Goal: Feedback & Contribution: Contribute content

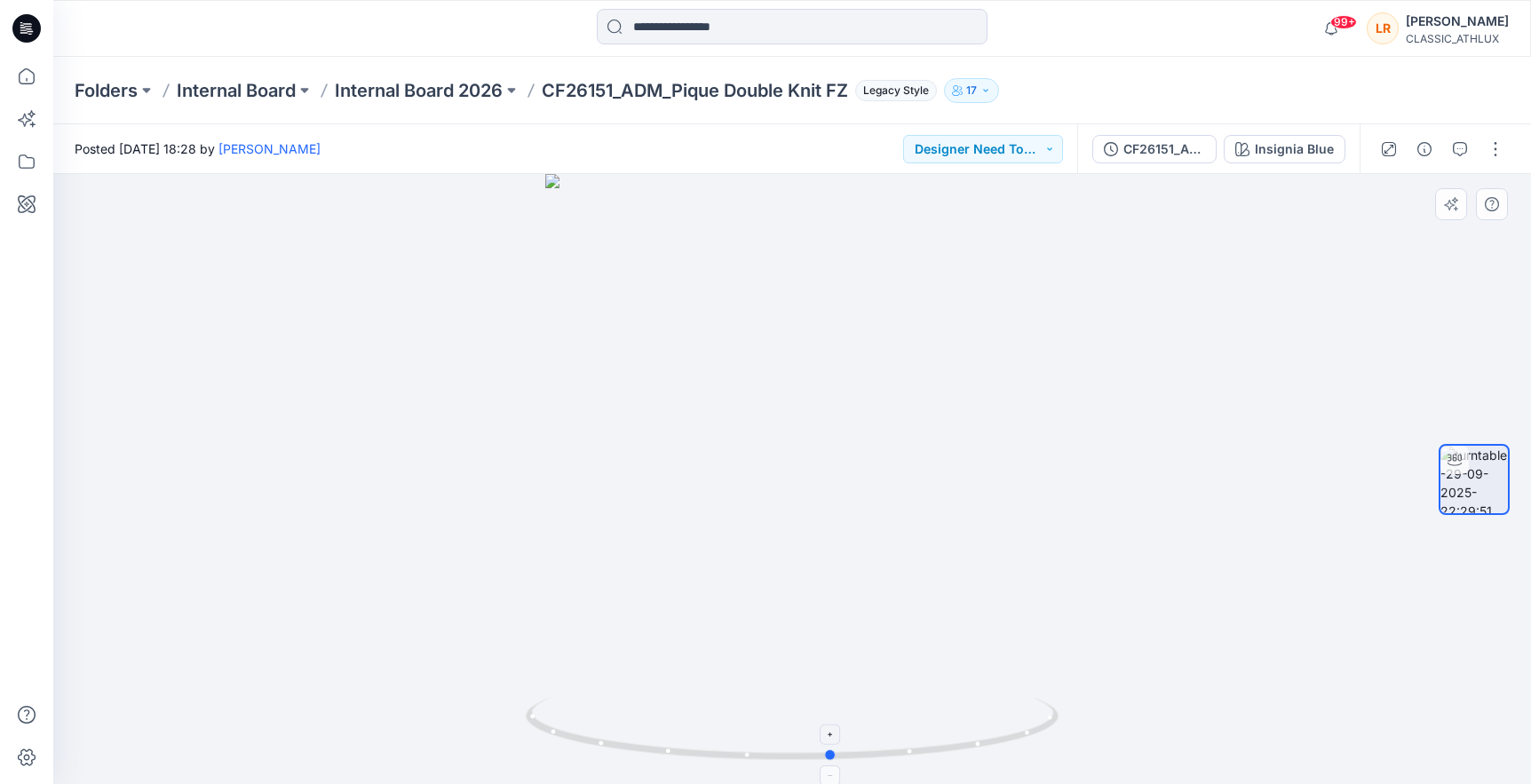
drag, startPoint x: 806, startPoint y: 755, endPoint x: 836, endPoint y: 736, distance: 35.5
click at [836, 736] on icon at bounding box center [794, 732] width 538 height 67
click at [1308, 148] on div "Insignia Blue" at bounding box center [1294, 149] width 79 height 20
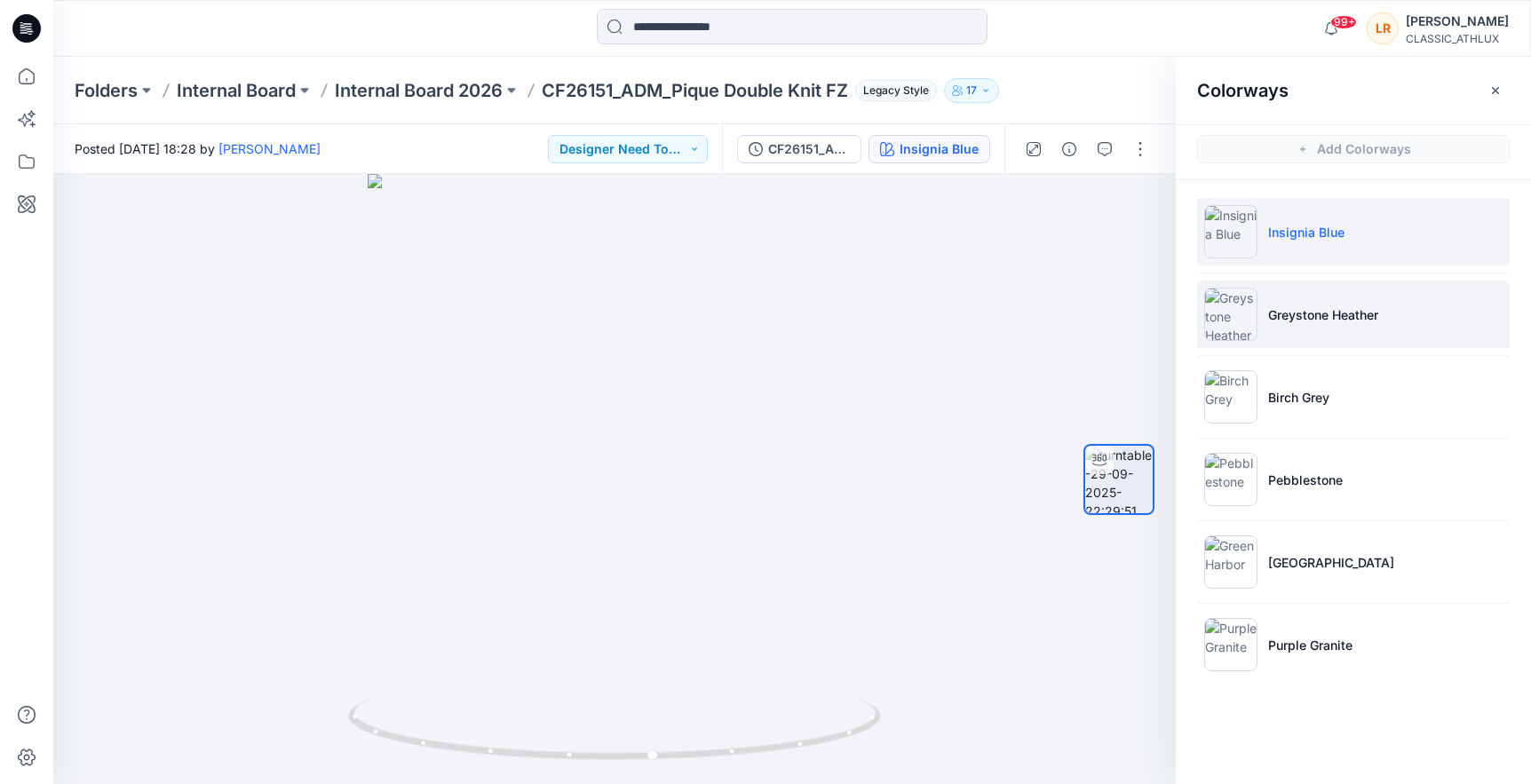
click at [1305, 316] on p "Greystone Heather" at bounding box center [1324, 315] width 110 height 19
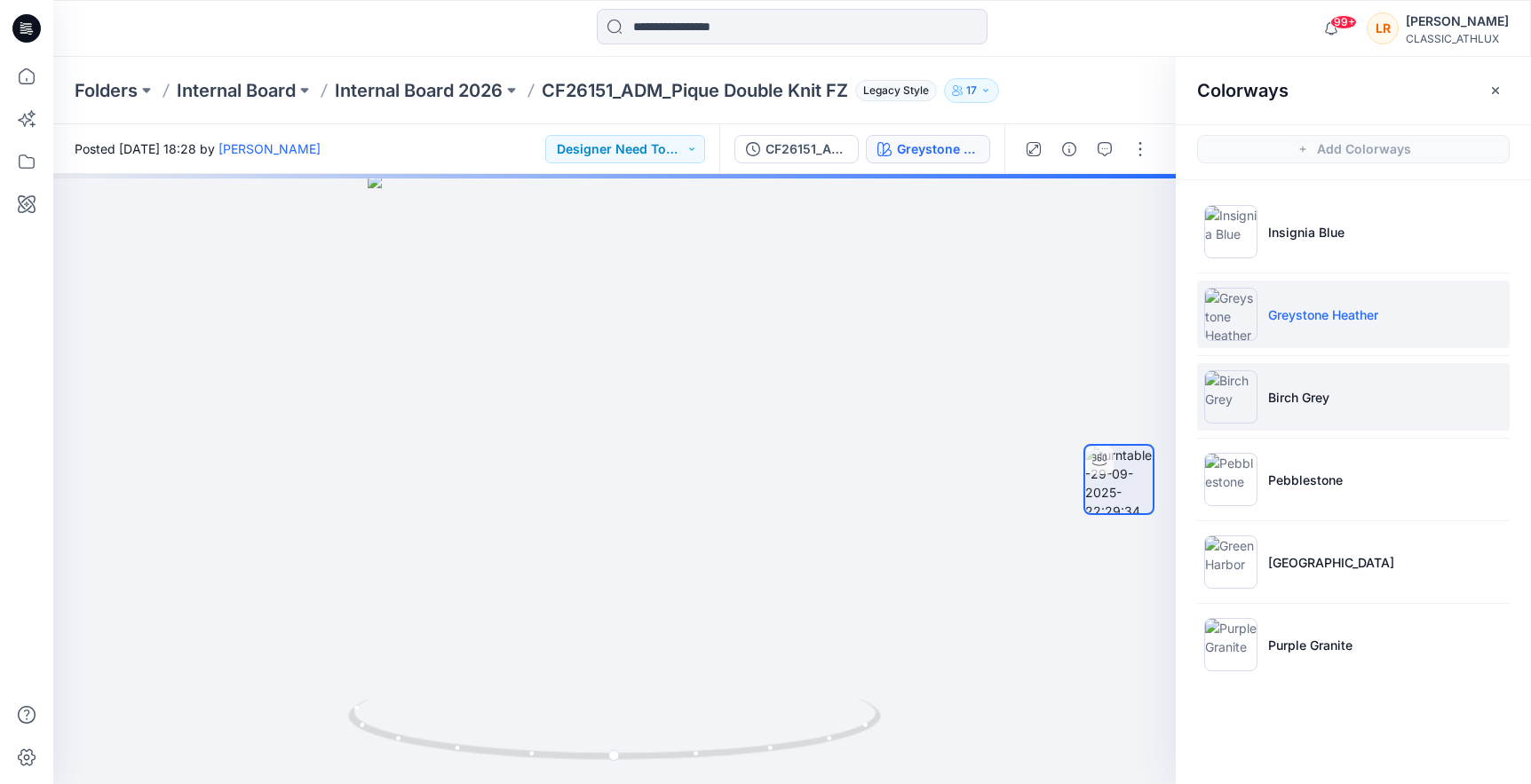
click at [1293, 400] on p "Birch Grey" at bounding box center [1299, 397] width 61 height 19
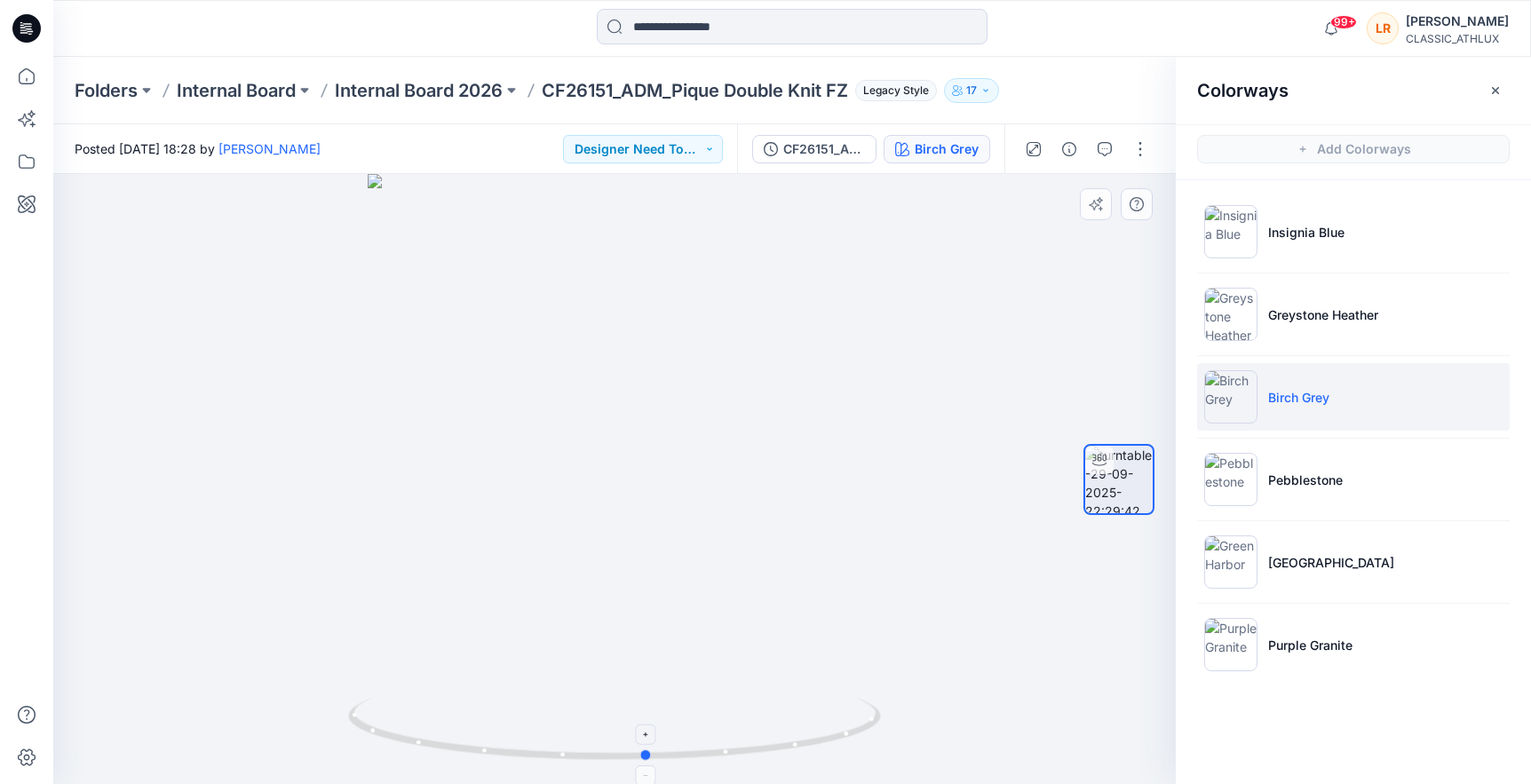
drag, startPoint x: 611, startPoint y: 756, endPoint x: 644, endPoint y: 763, distance: 33.7
click at [644, 763] on icon at bounding box center [617, 732] width 538 height 67
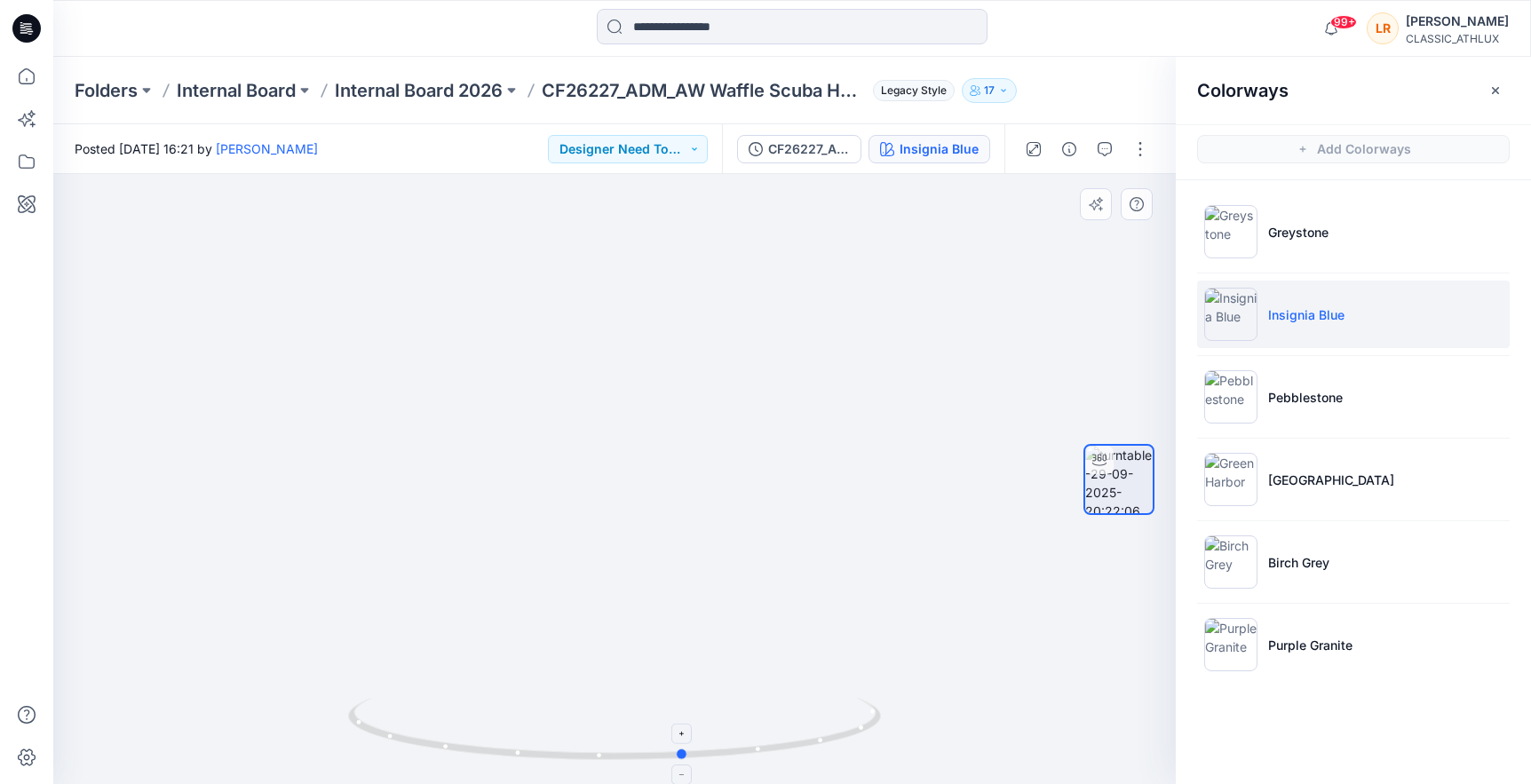
click at [685, 747] on icon at bounding box center [617, 732] width 538 height 67
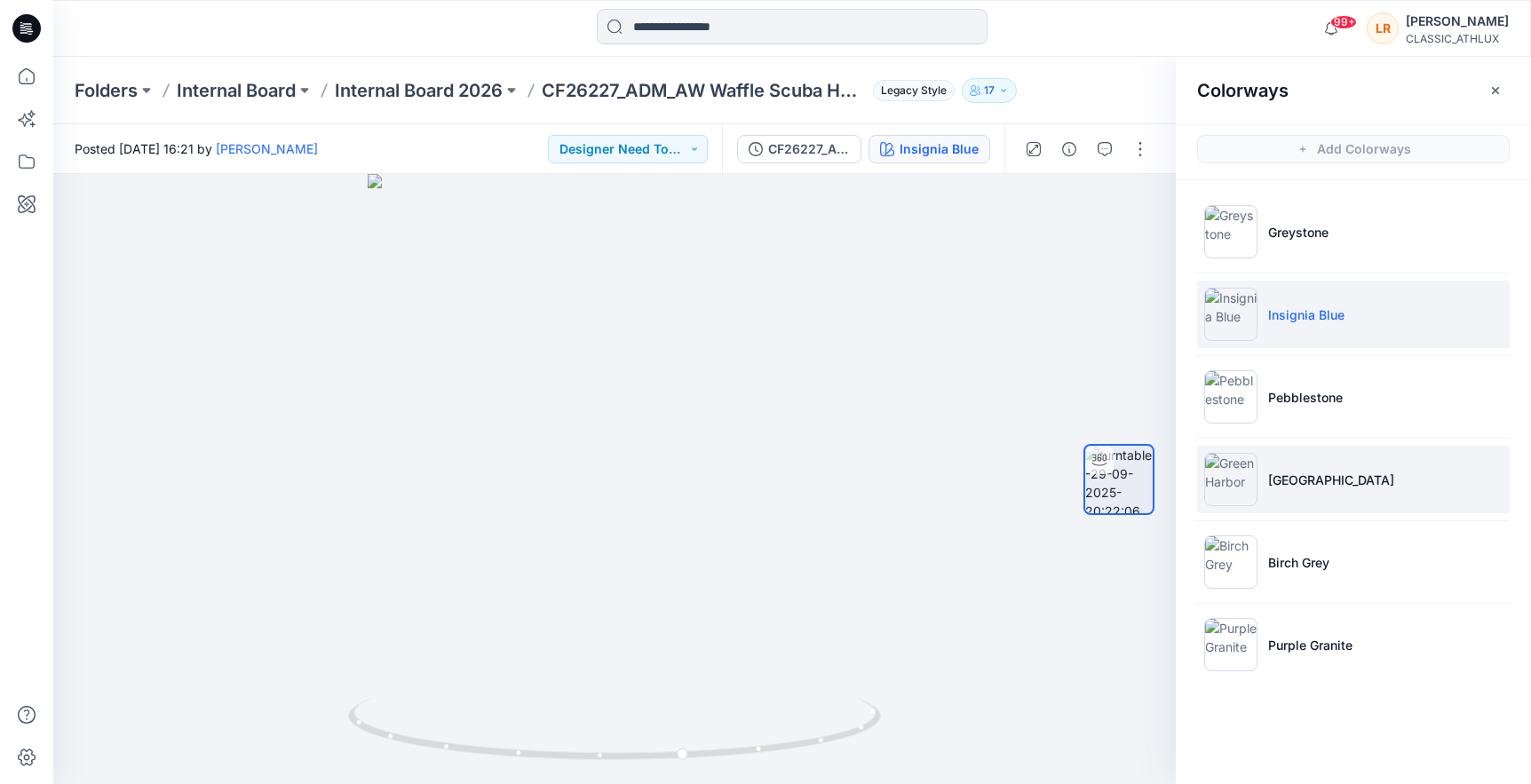
scroll to position [1, 0]
click at [1279, 484] on p "[GEOGRAPHIC_DATA]" at bounding box center [1332, 480] width 126 height 19
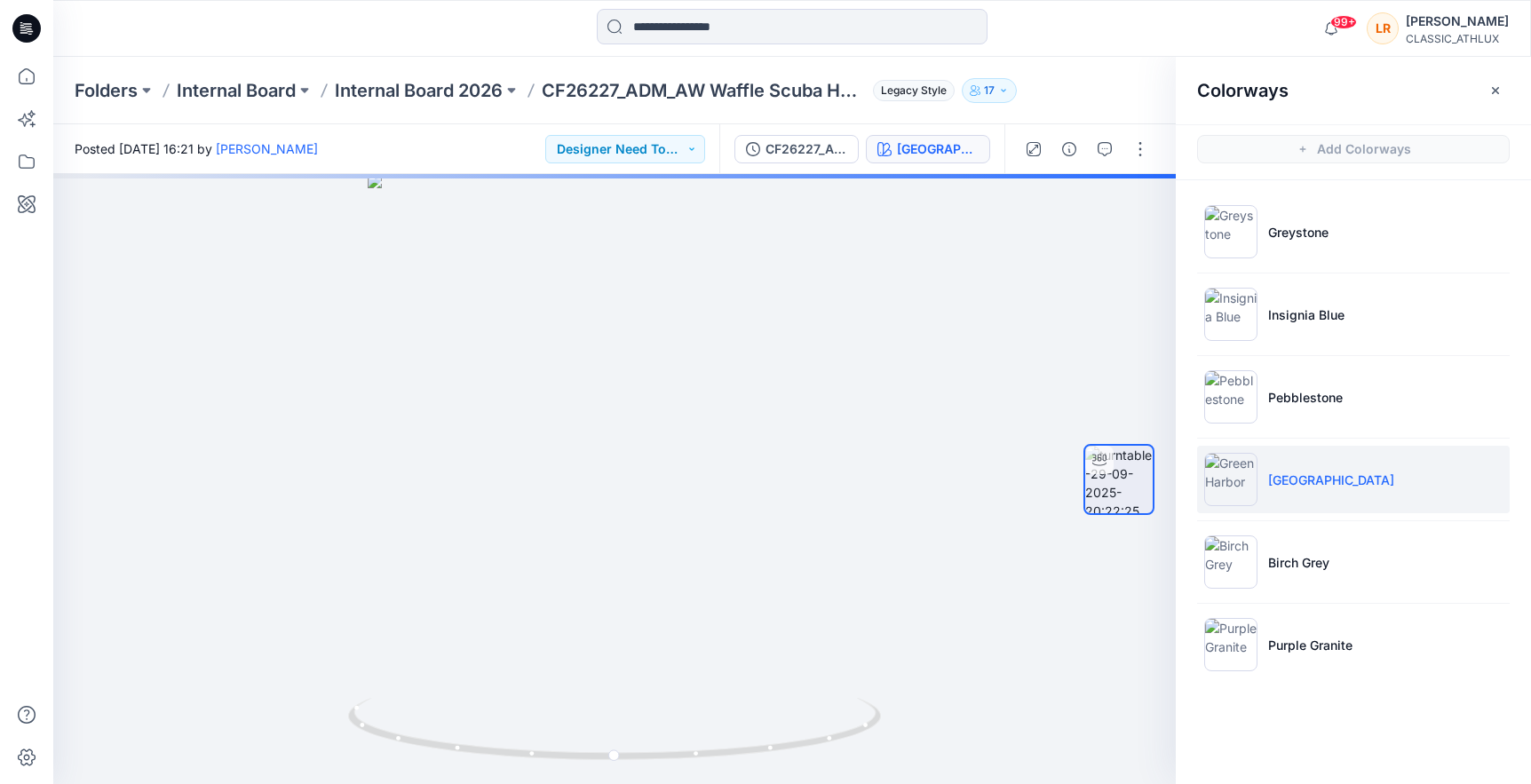
scroll to position [0, 0]
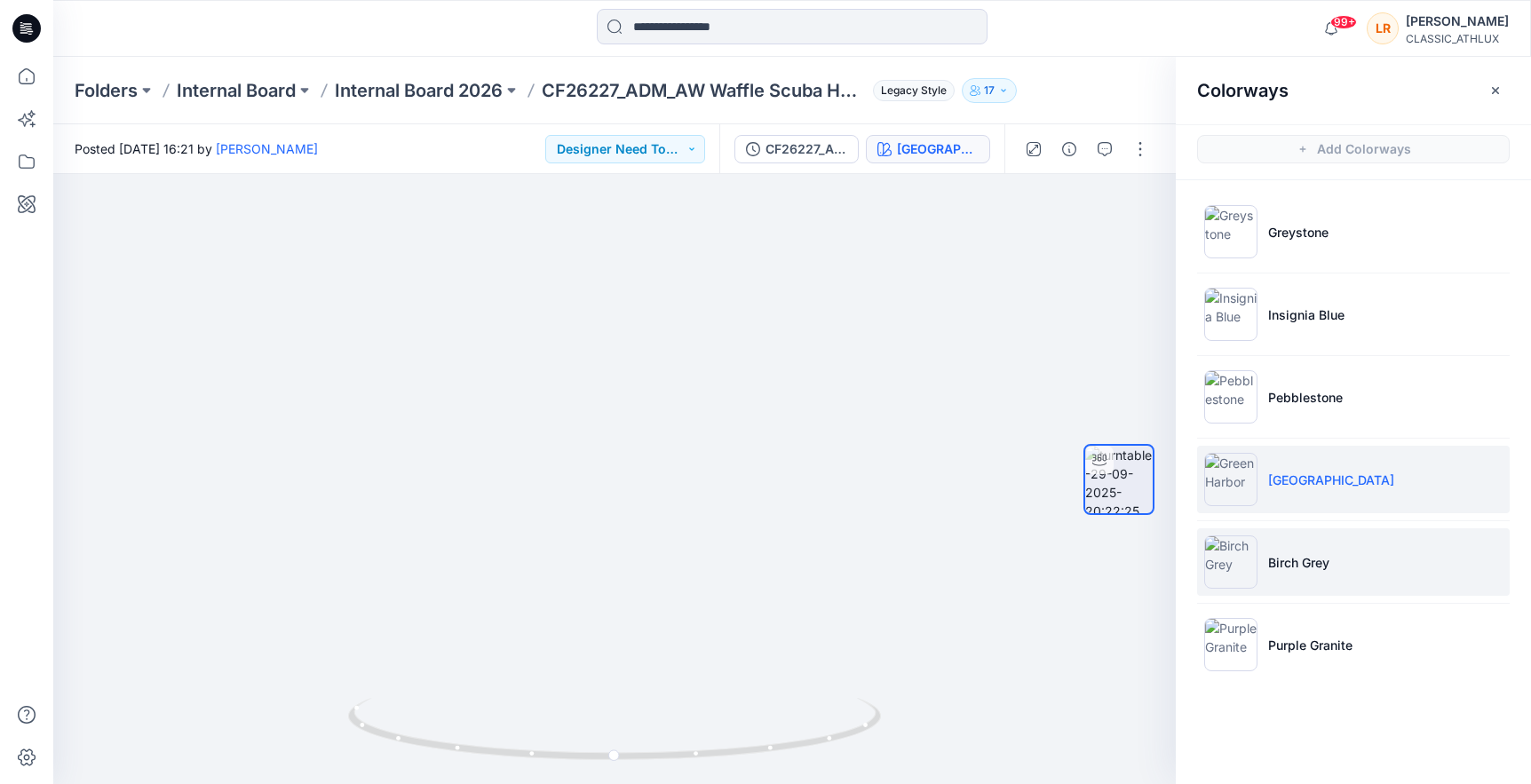
click at [1296, 551] on li "Birch Grey" at bounding box center [1353, 562] width 313 height 68
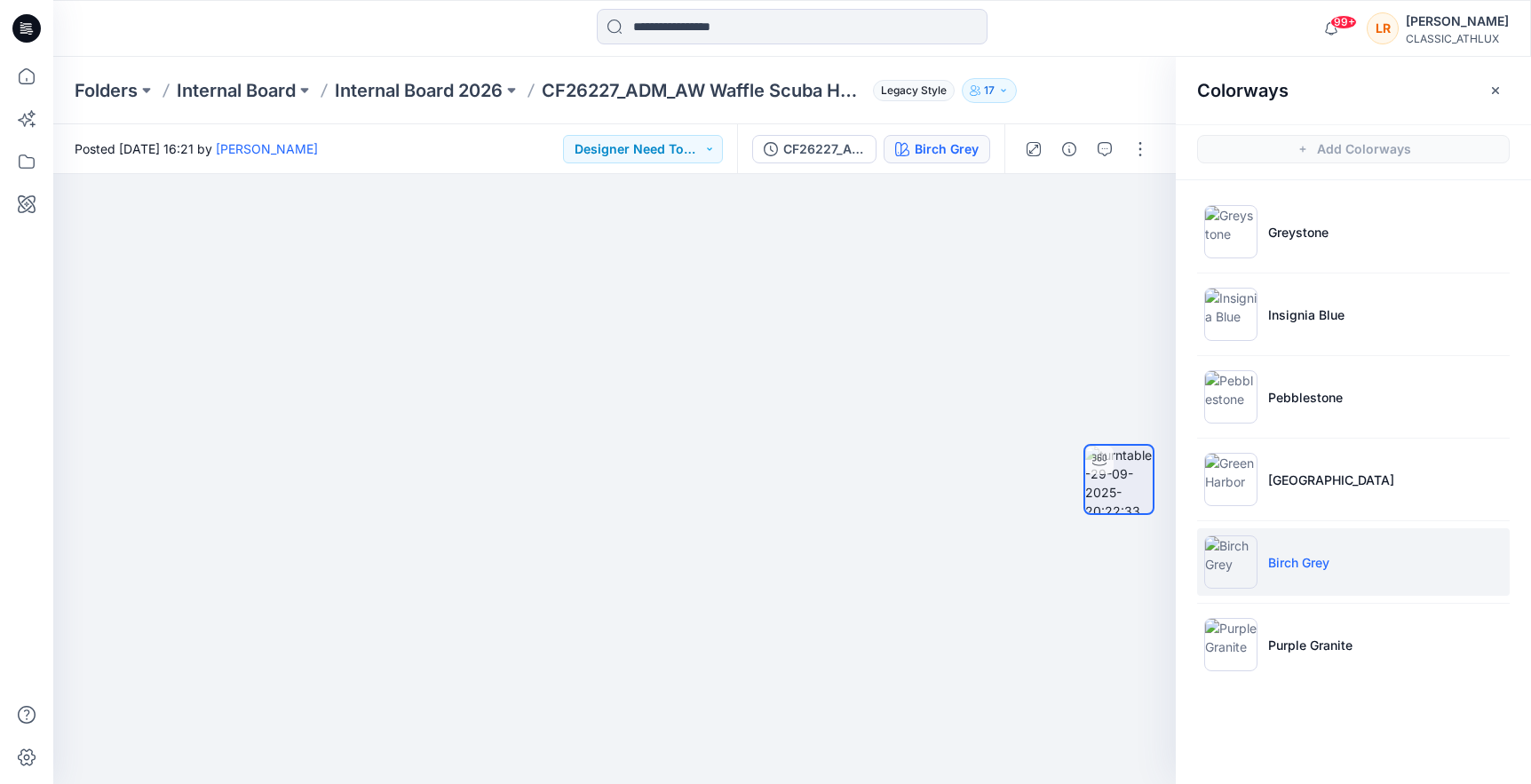
click at [1294, 565] on p "Birch Grey" at bounding box center [1299, 563] width 61 height 19
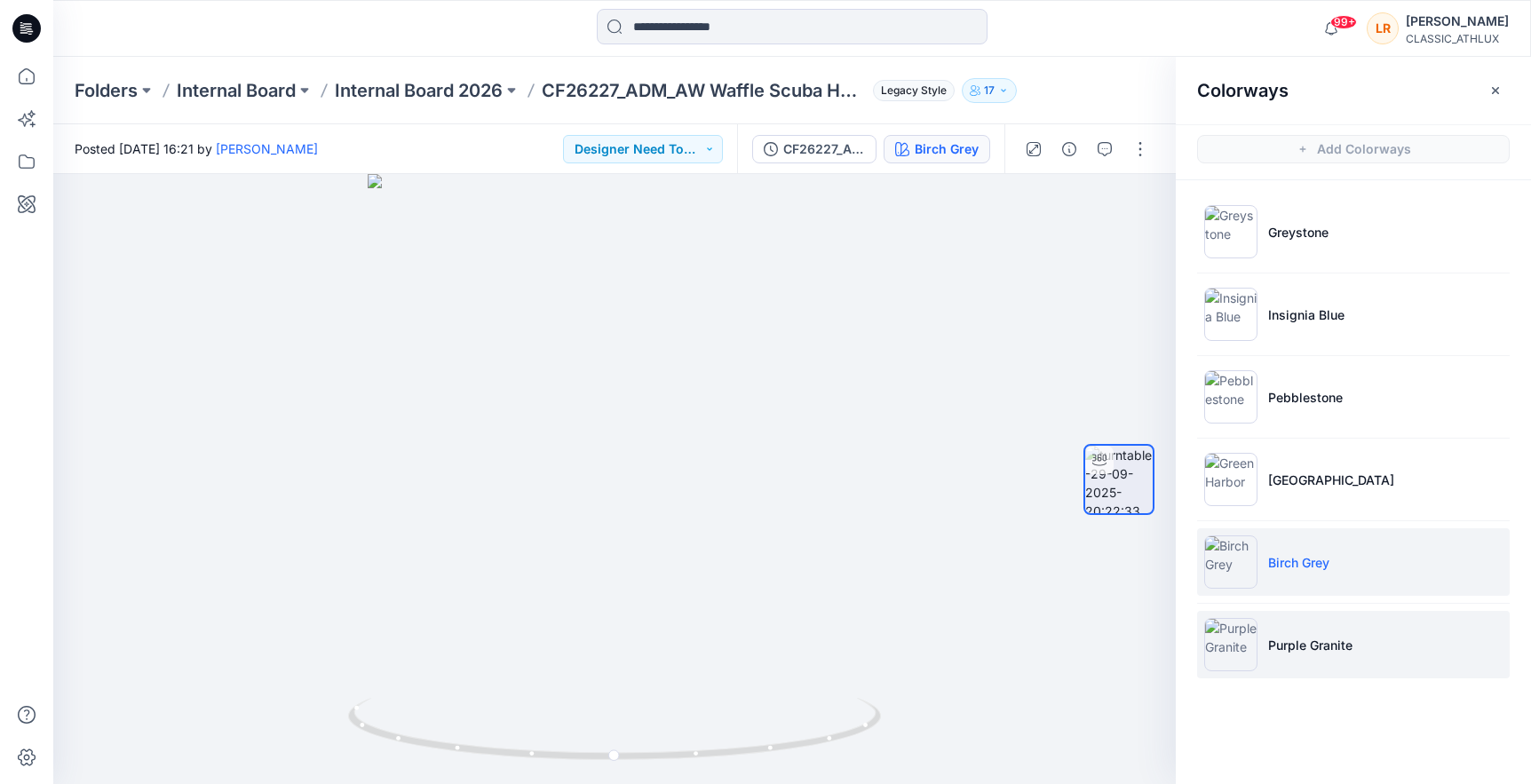
click at [1294, 645] on p "Purple Granite" at bounding box center [1311, 645] width 85 height 19
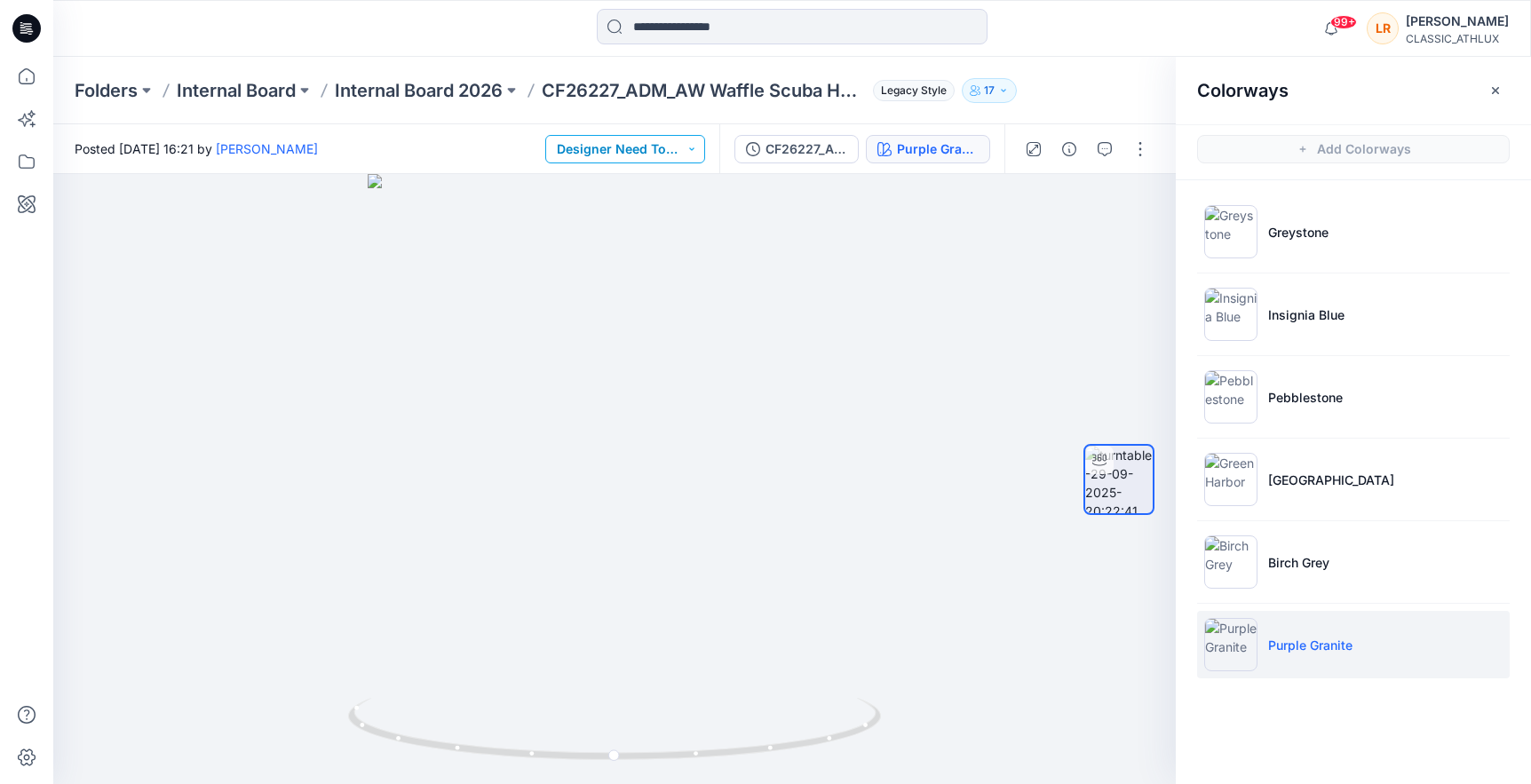
click at [698, 148] on button "Designer Need To Review" at bounding box center [625, 149] width 160 height 29
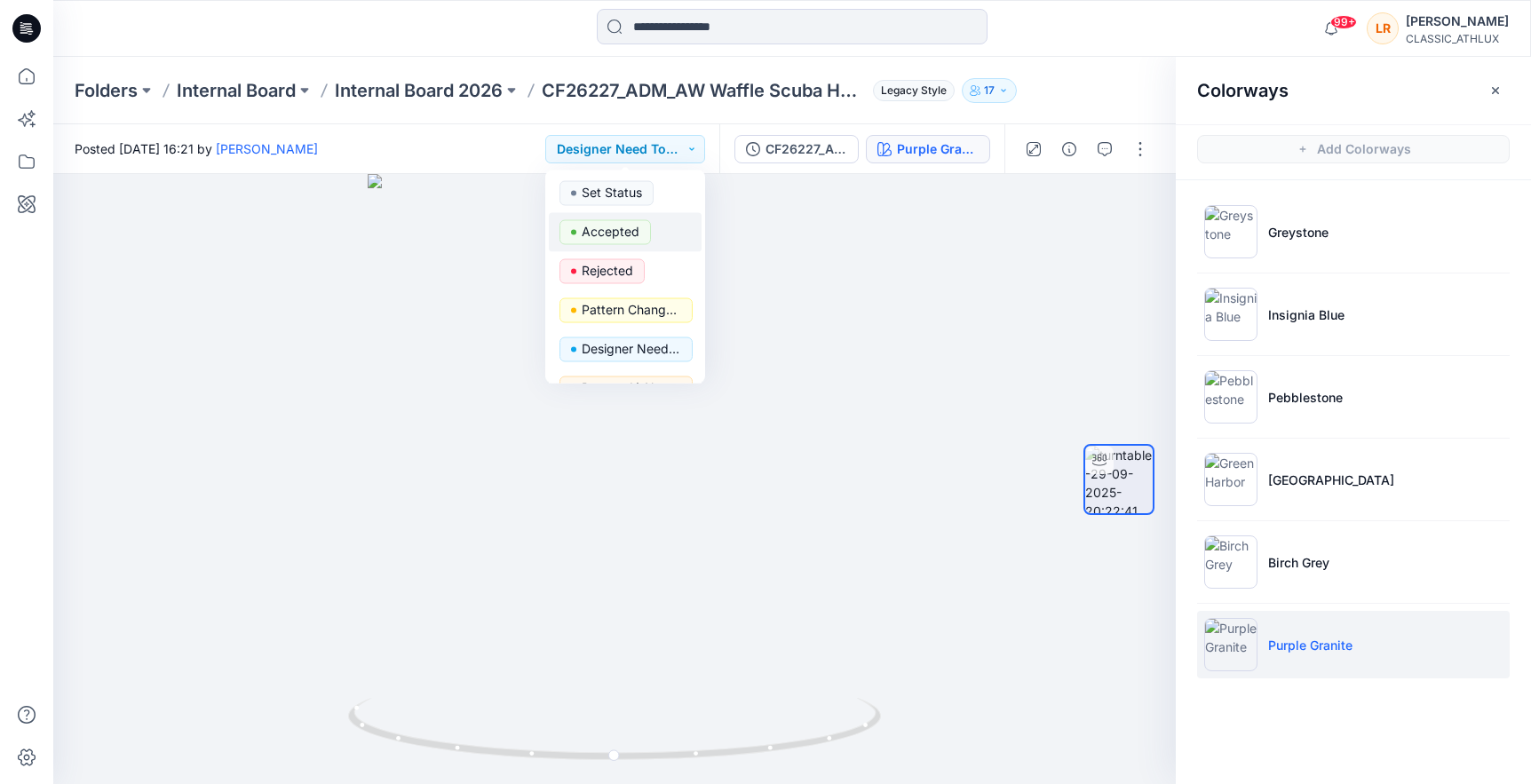
click at [599, 227] on p "Accepted" at bounding box center [611, 232] width 58 height 23
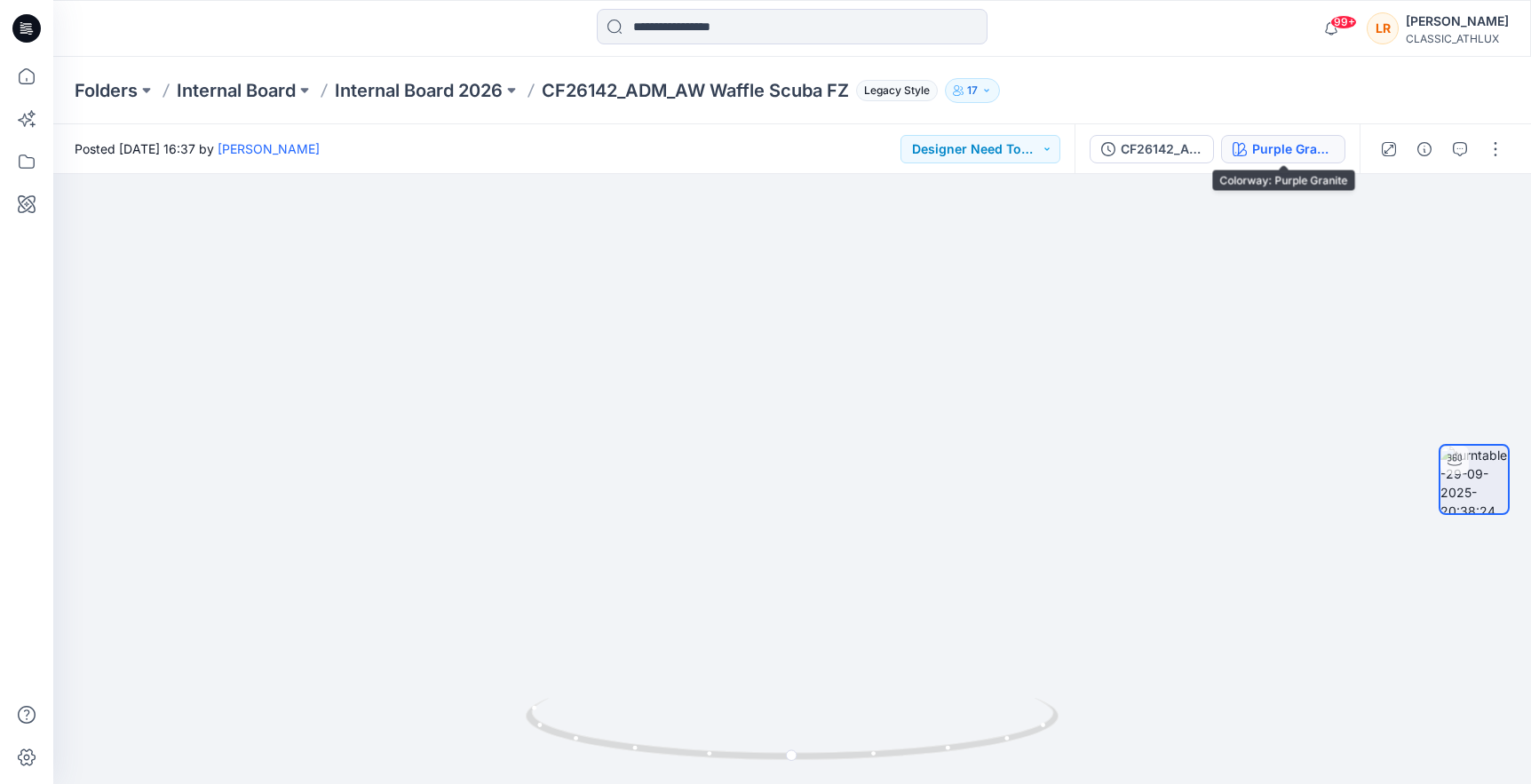
click at [1265, 140] on div "Purple Granite" at bounding box center [1294, 149] width 82 height 20
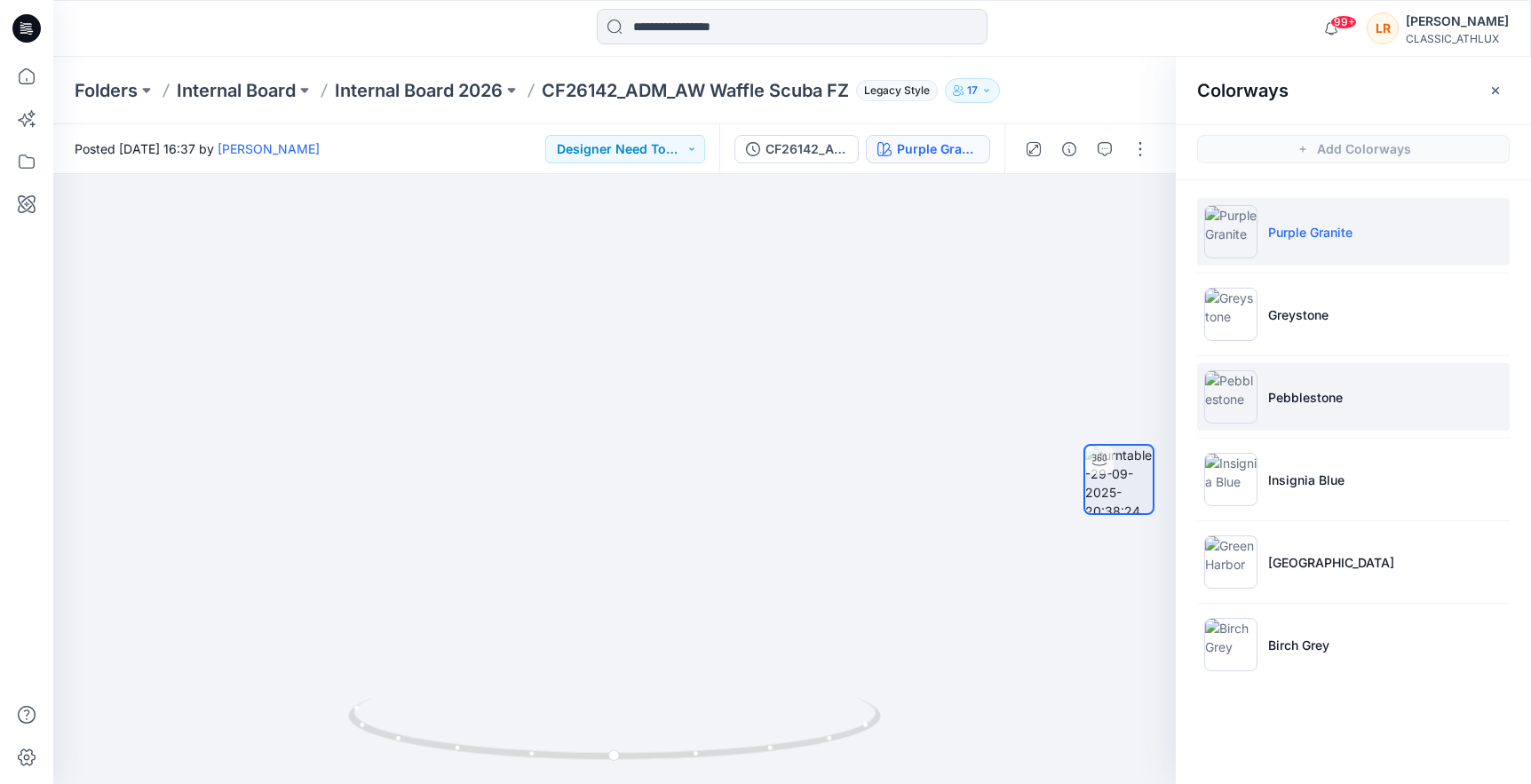
click at [1295, 401] on p "Pebblestone" at bounding box center [1306, 397] width 74 height 19
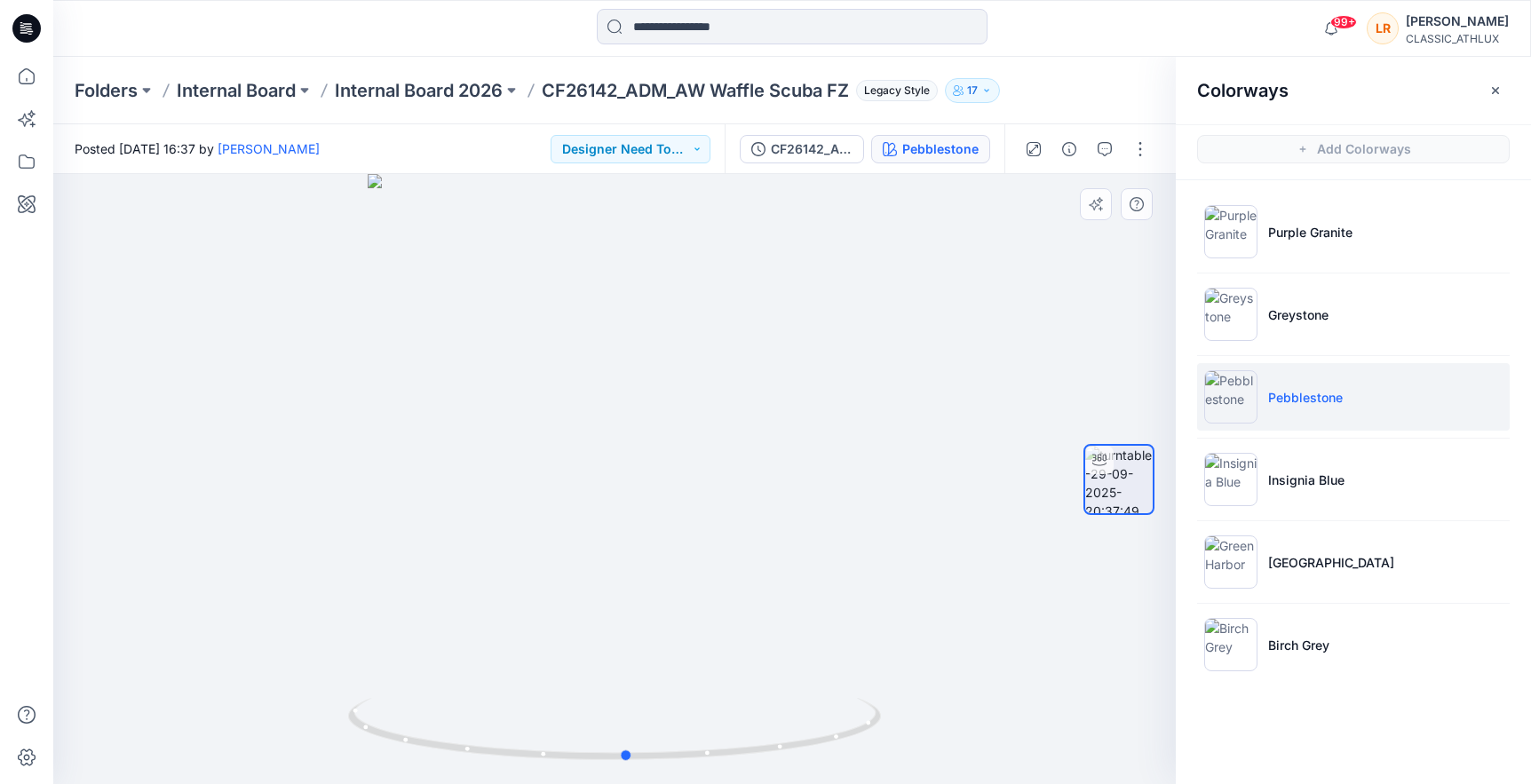
drag, startPoint x: 616, startPoint y: 759, endPoint x: 628, endPoint y: 777, distance: 21.6
click at [628, 777] on div at bounding box center [614, 479] width 1123 height 610
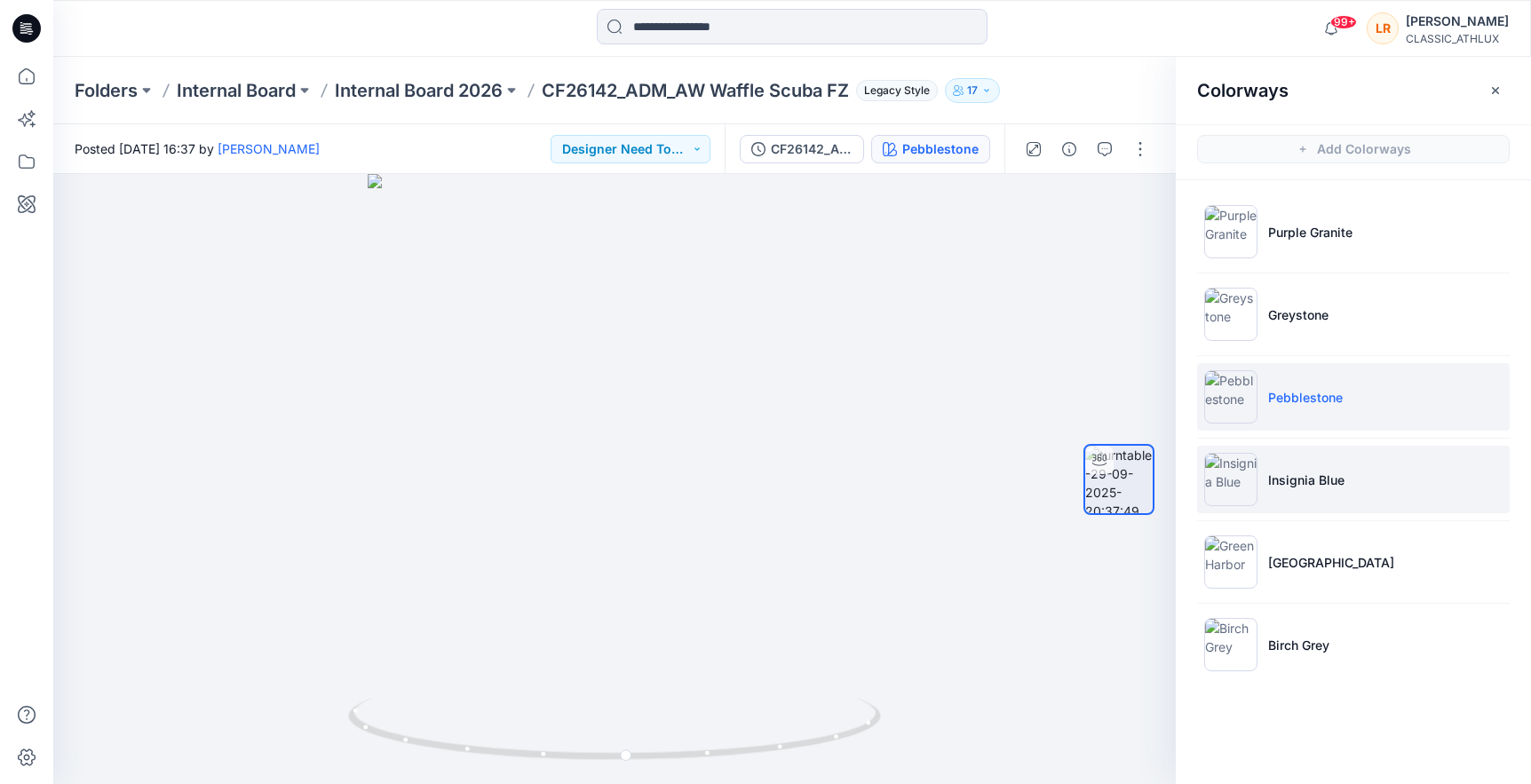
scroll to position [0, 1]
click at [1297, 482] on p "Insignia Blue" at bounding box center [1307, 480] width 76 height 19
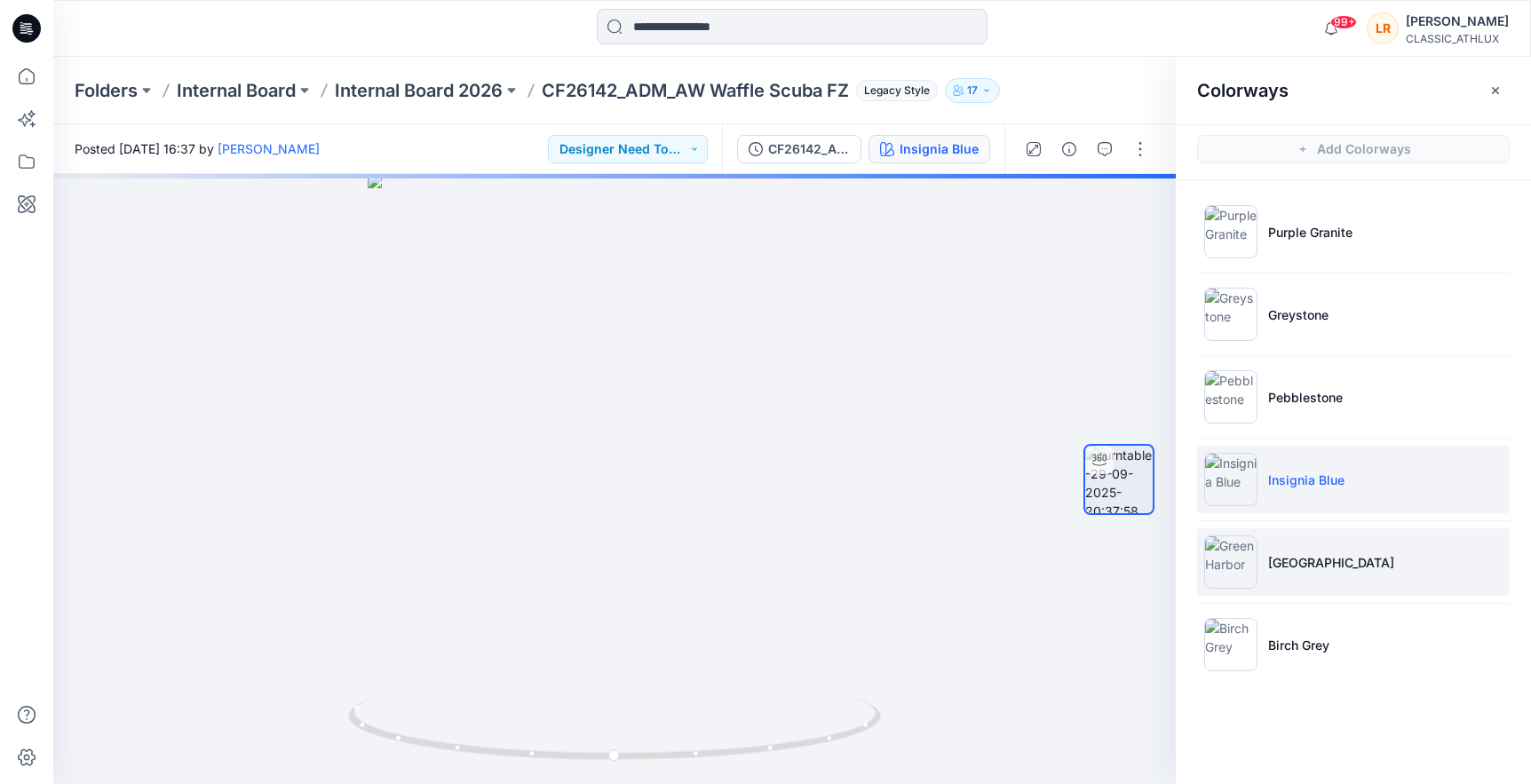
click at [1307, 561] on p "[GEOGRAPHIC_DATA]" at bounding box center [1332, 563] width 126 height 19
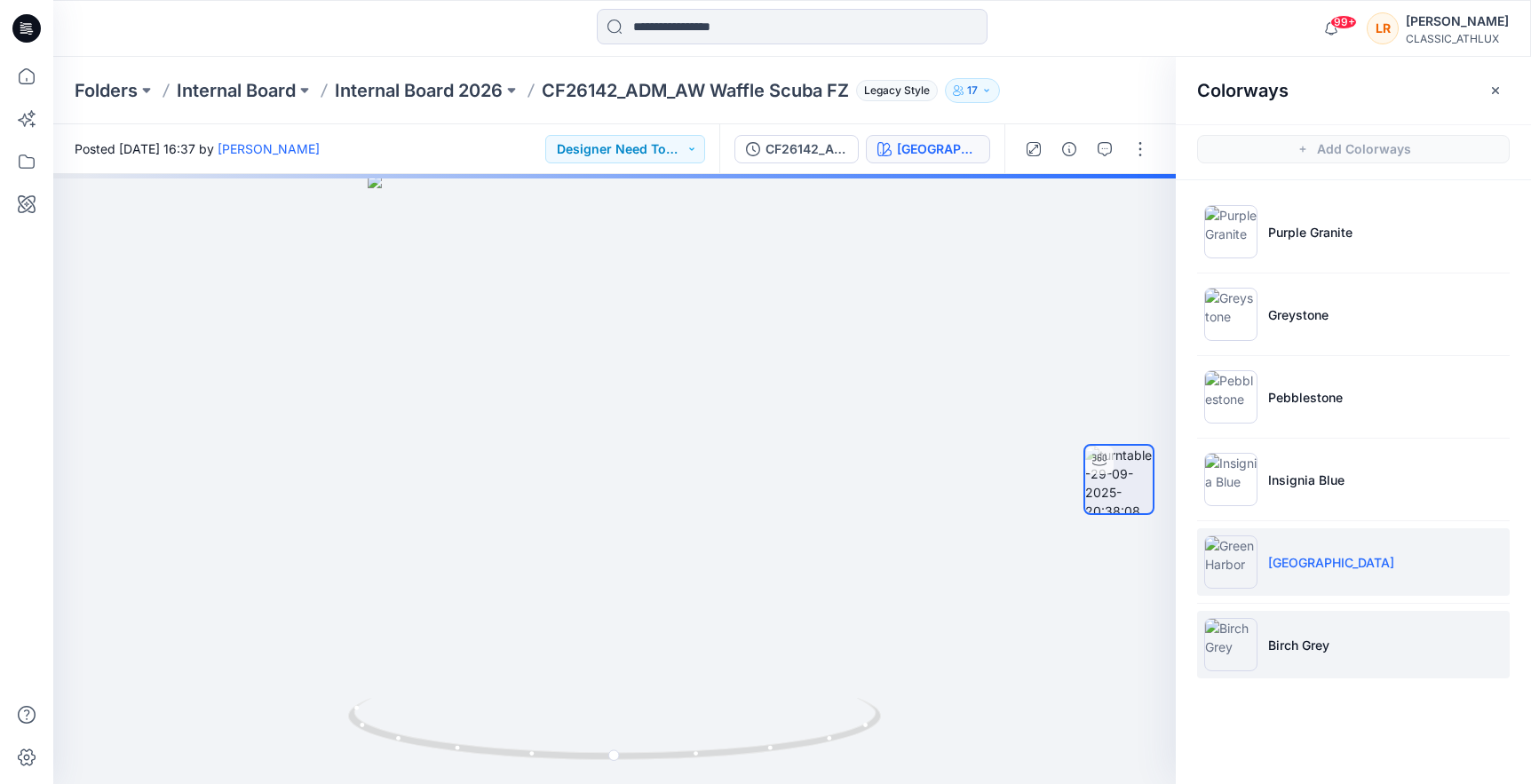
click at [1304, 642] on p "Birch Grey" at bounding box center [1299, 645] width 61 height 19
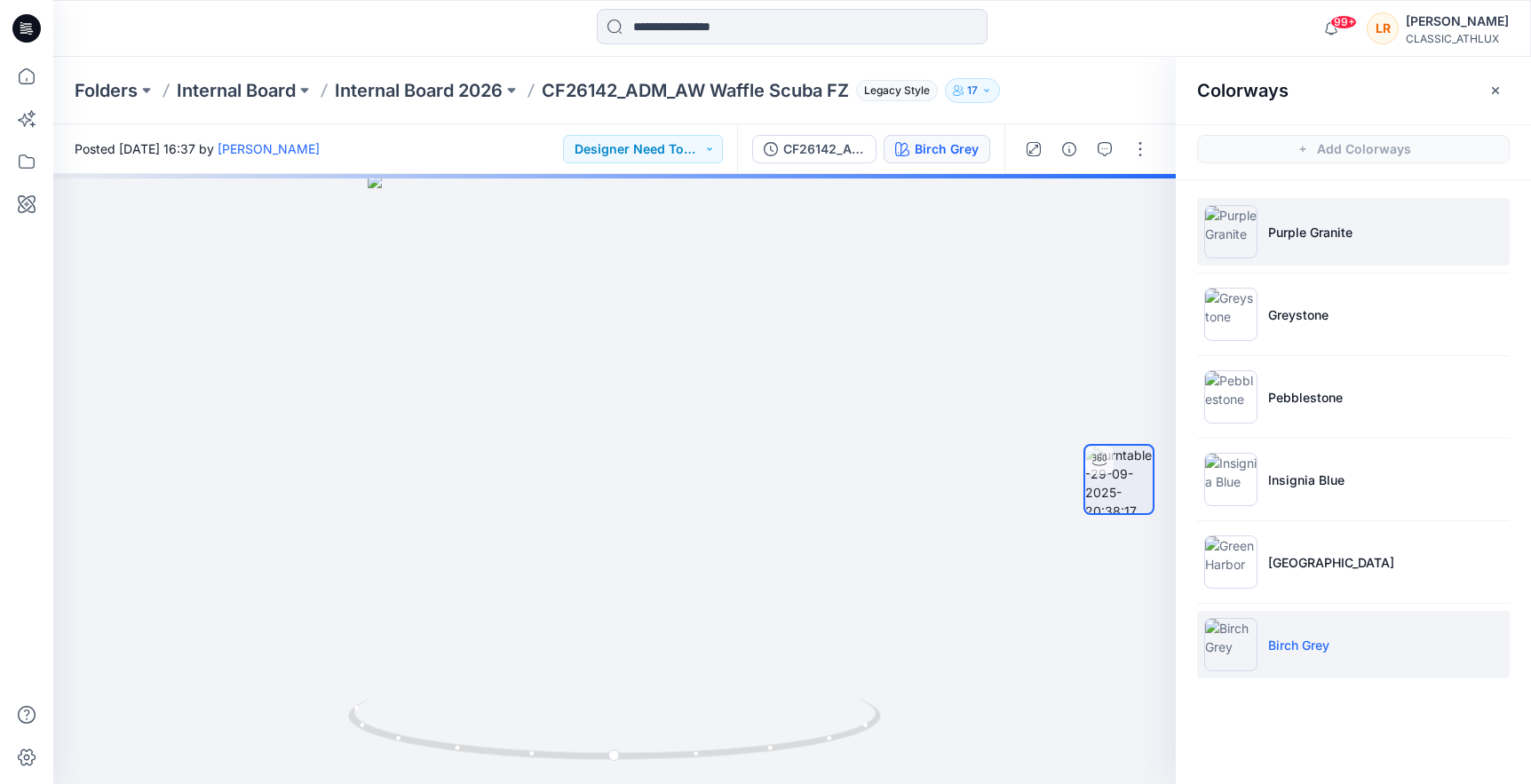
click at [1302, 232] on p "Purple Granite" at bounding box center [1311, 233] width 85 height 19
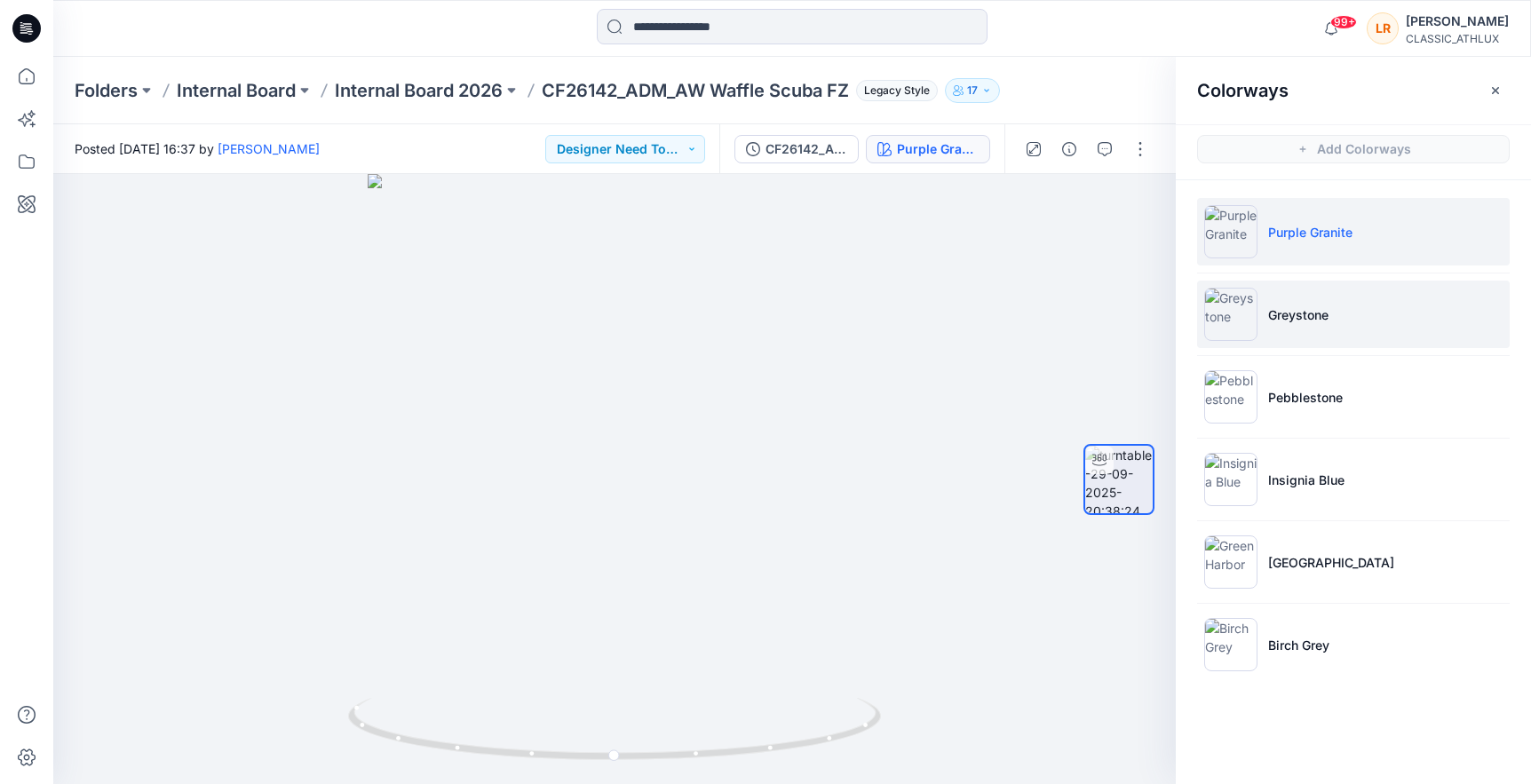
click at [1298, 326] on li "Greystone" at bounding box center [1353, 314] width 313 height 68
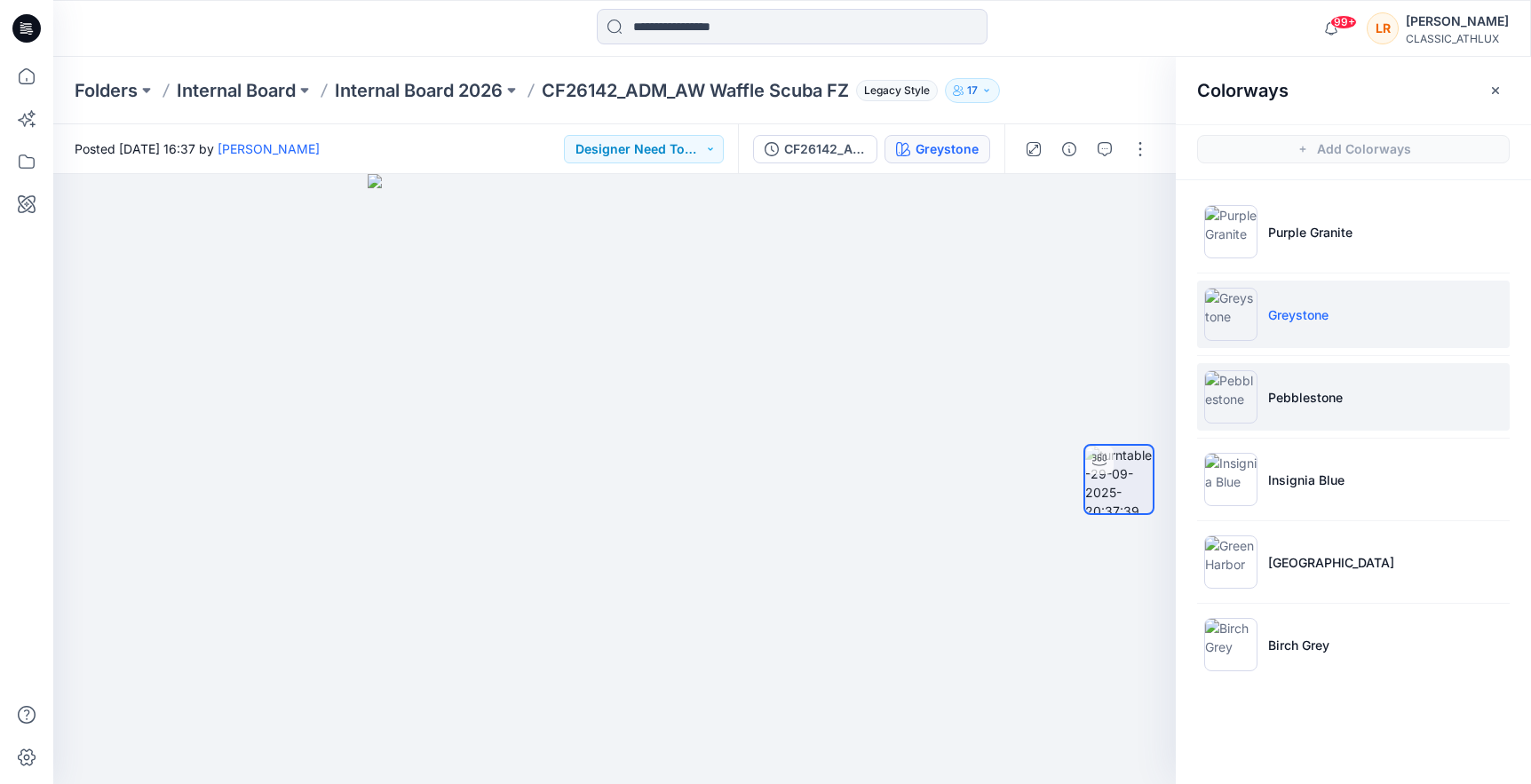
click at [1313, 402] on p "Pebblestone" at bounding box center [1306, 397] width 74 height 19
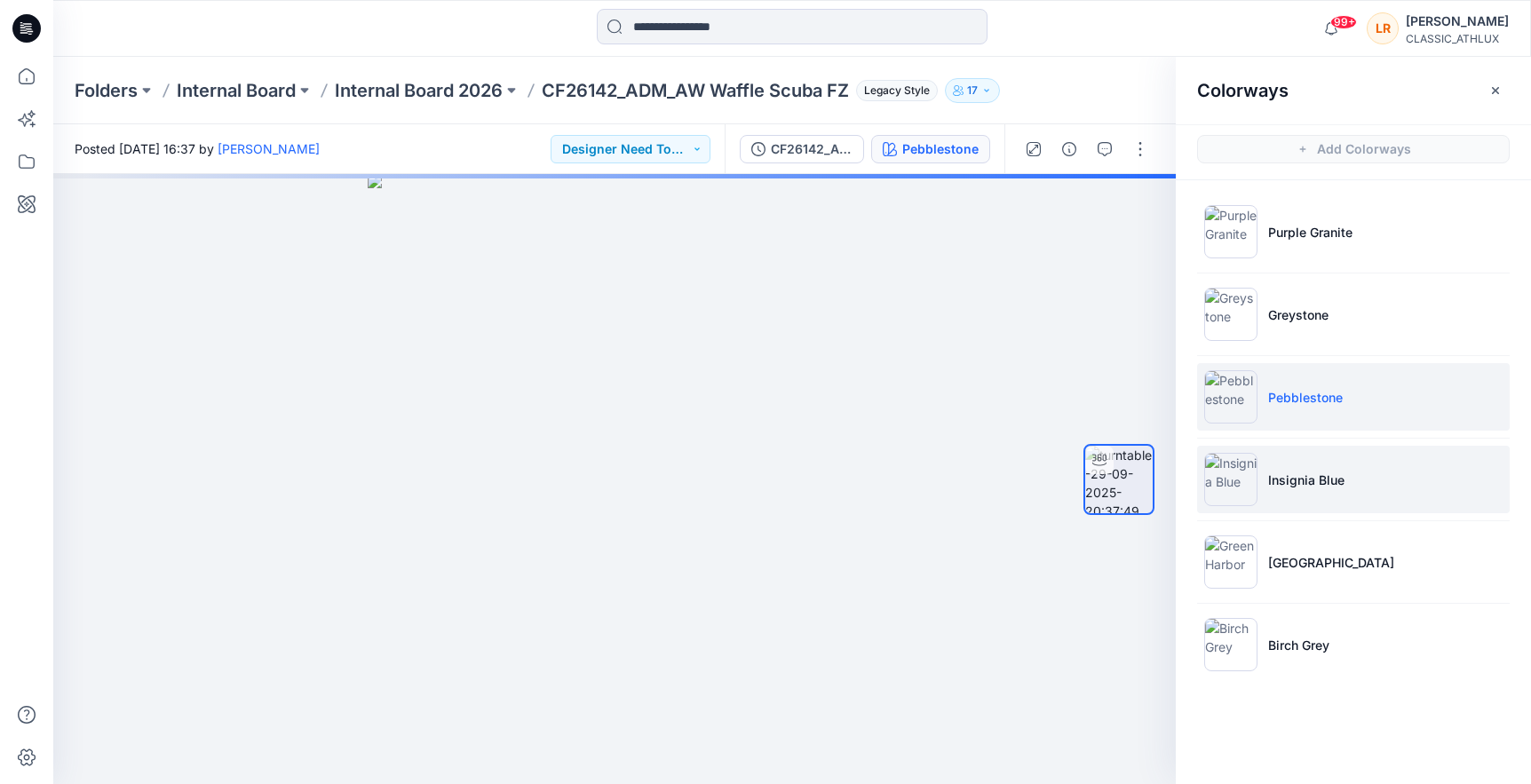
click at [1307, 473] on p "Insignia Blue" at bounding box center [1307, 480] width 76 height 19
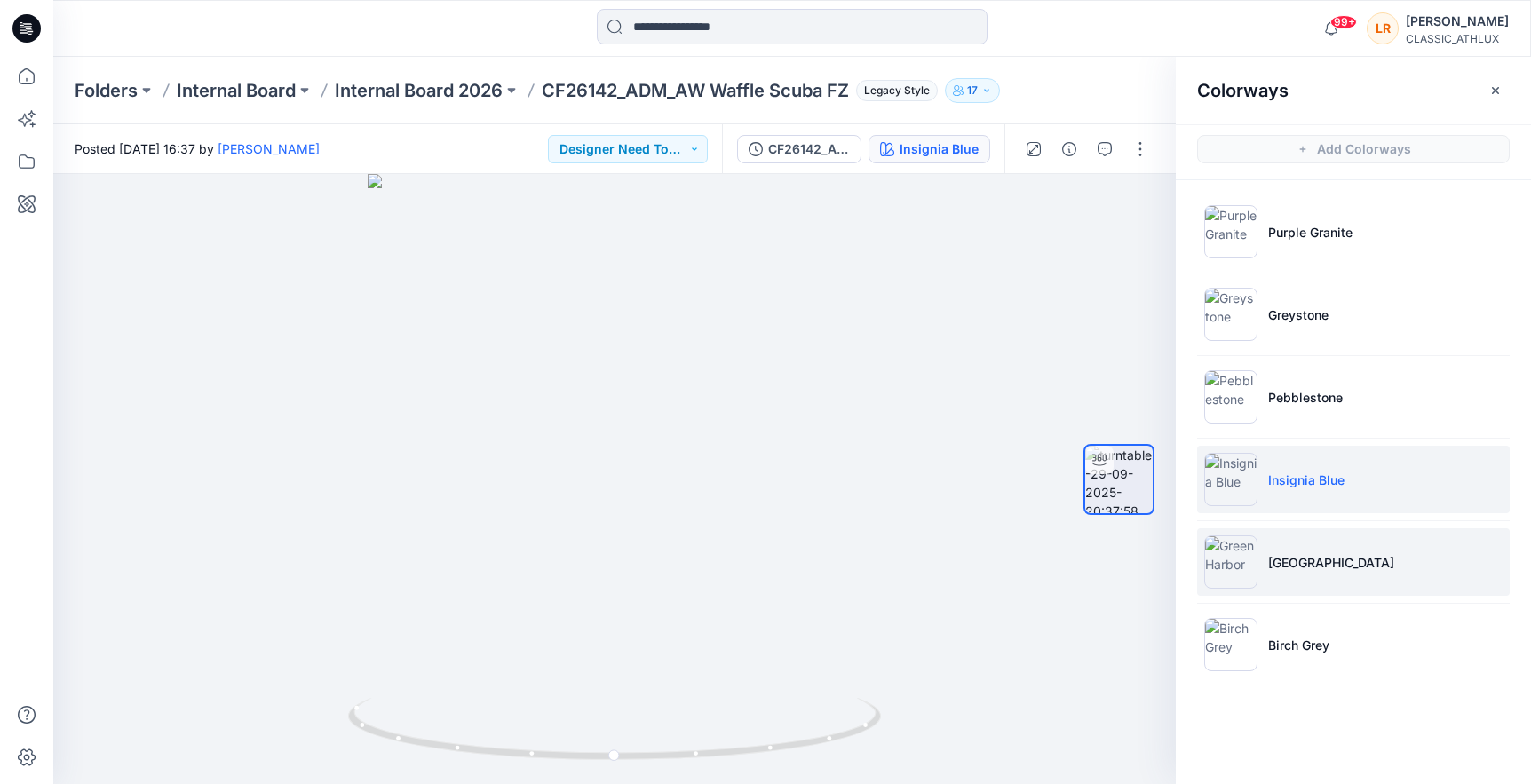
click at [1312, 556] on p "Green Harbor" at bounding box center [1332, 563] width 126 height 19
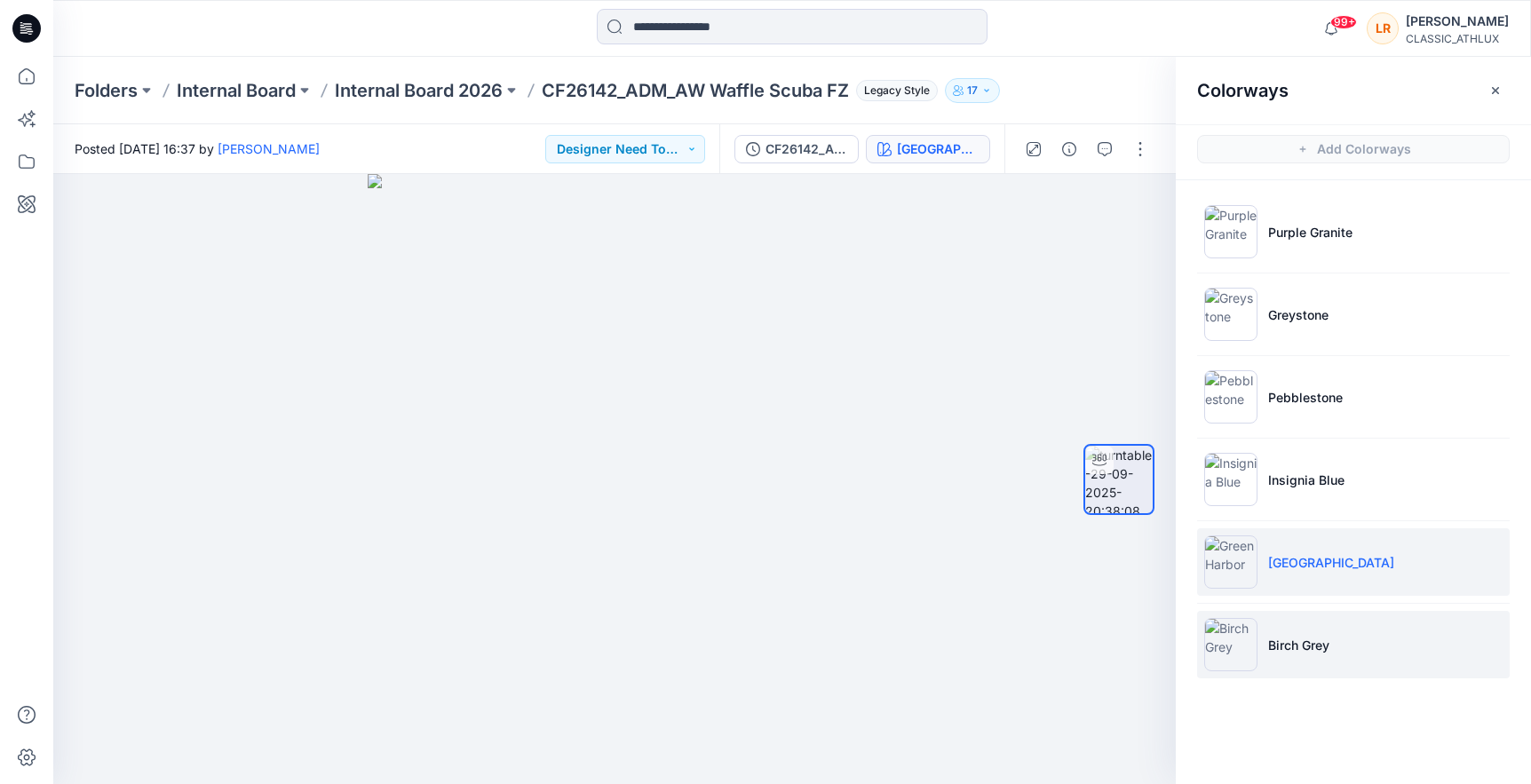
drag, startPoint x: 1292, startPoint y: 649, endPoint x: 1305, endPoint y: 643, distance: 14.3
click at [1292, 649] on p "Birch Grey" at bounding box center [1299, 645] width 61 height 19
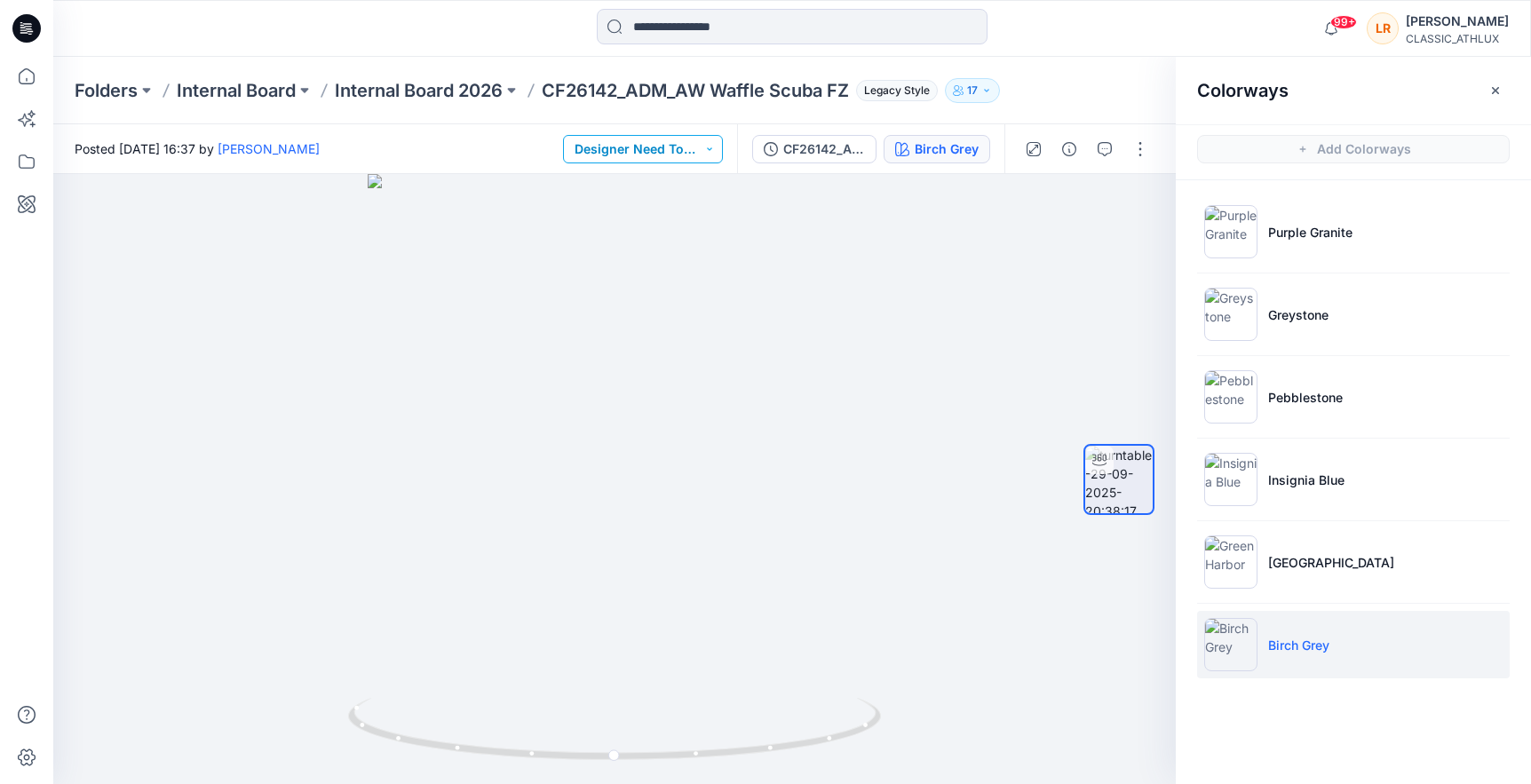
click at [717, 143] on button "Designer Need To Review" at bounding box center [643, 149] width 160 height 29
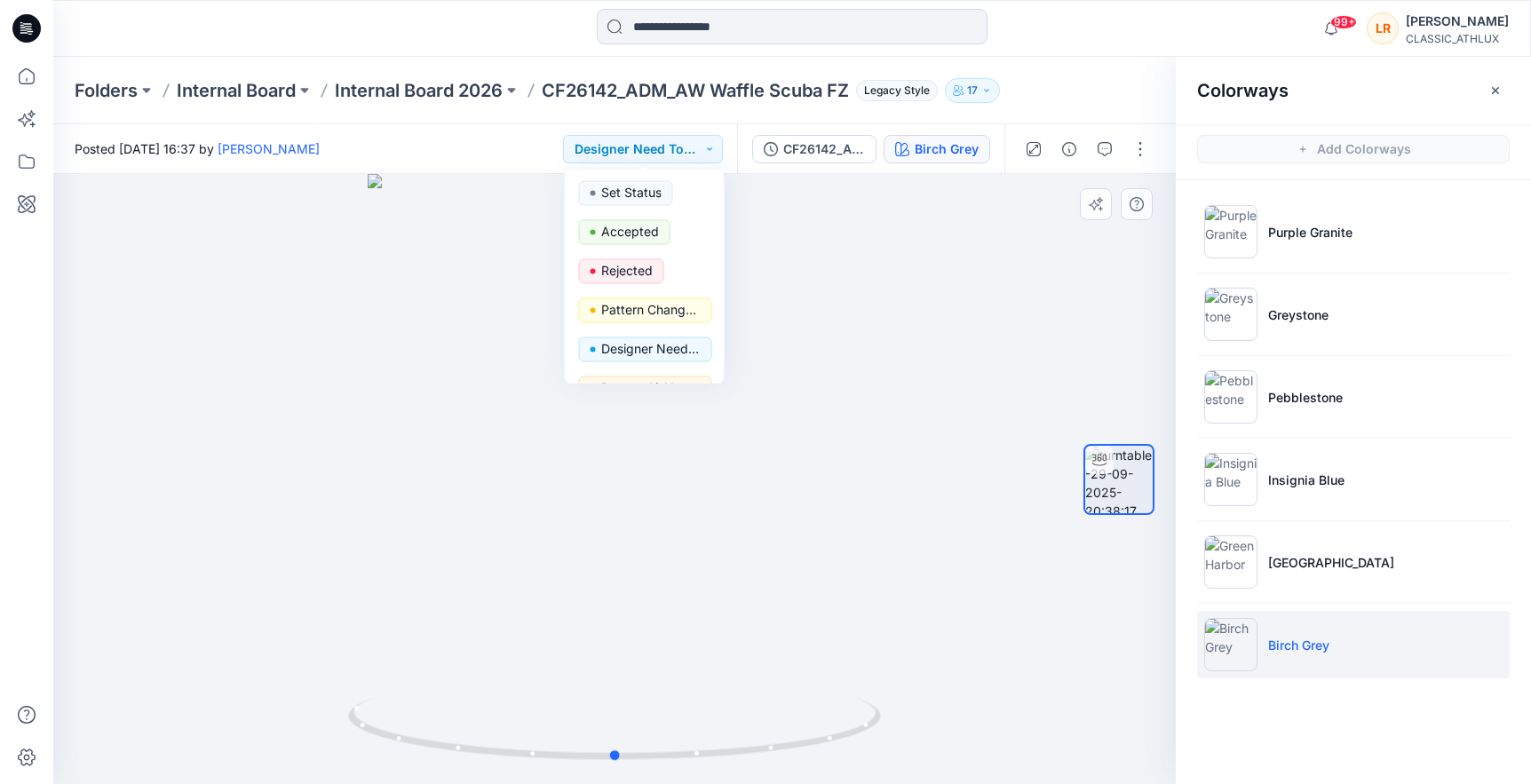
drag, startPoint x: 950, startPoint y: 335, endPoint x: 1055, endPoint y: 259, distance: 129.6
click at [951, 335] on div at bounding box center [614, 479] width 1123 height 610
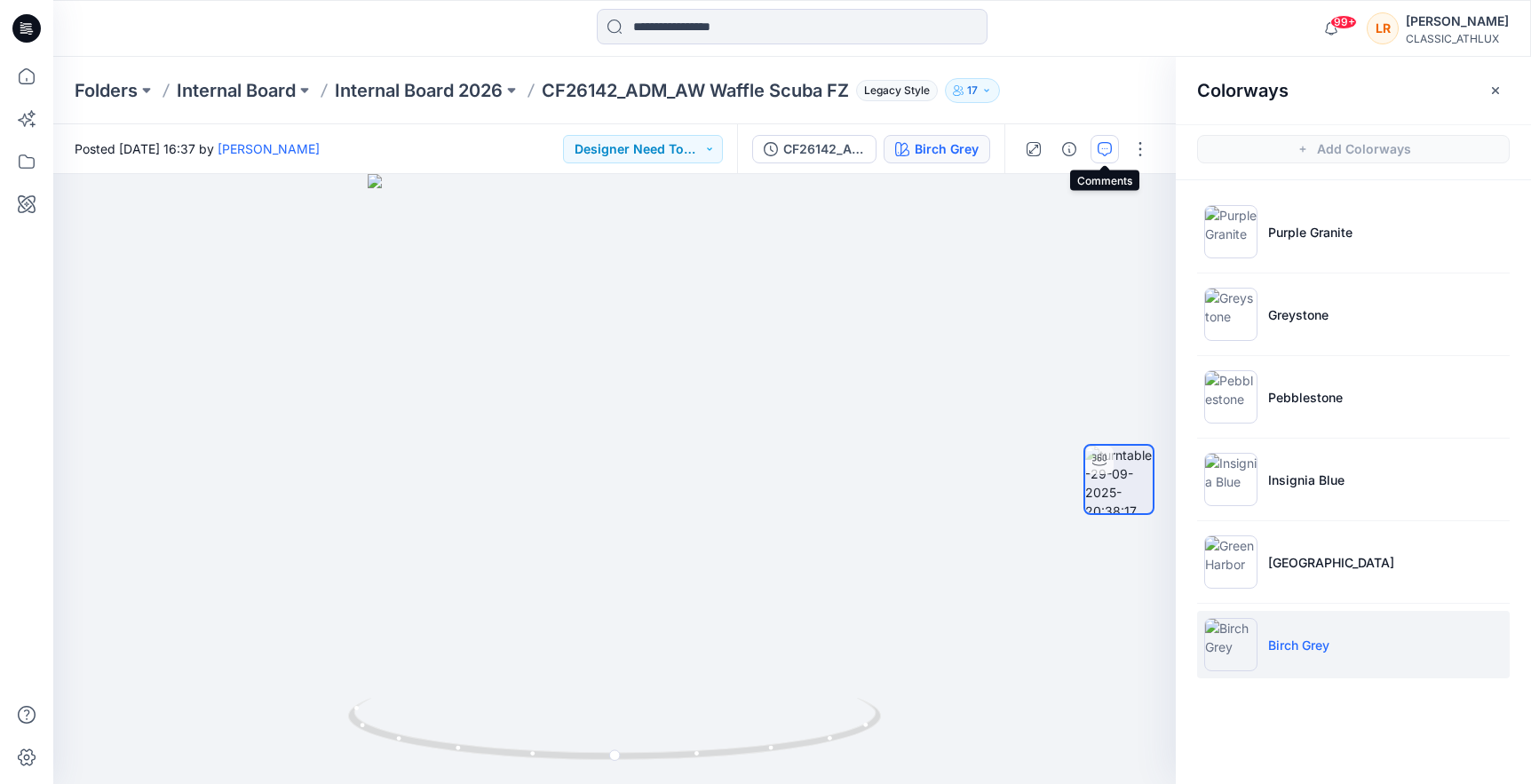
click at [1099, 148] on icon "button" at bounding box center [1104, 149] width 14 height 14
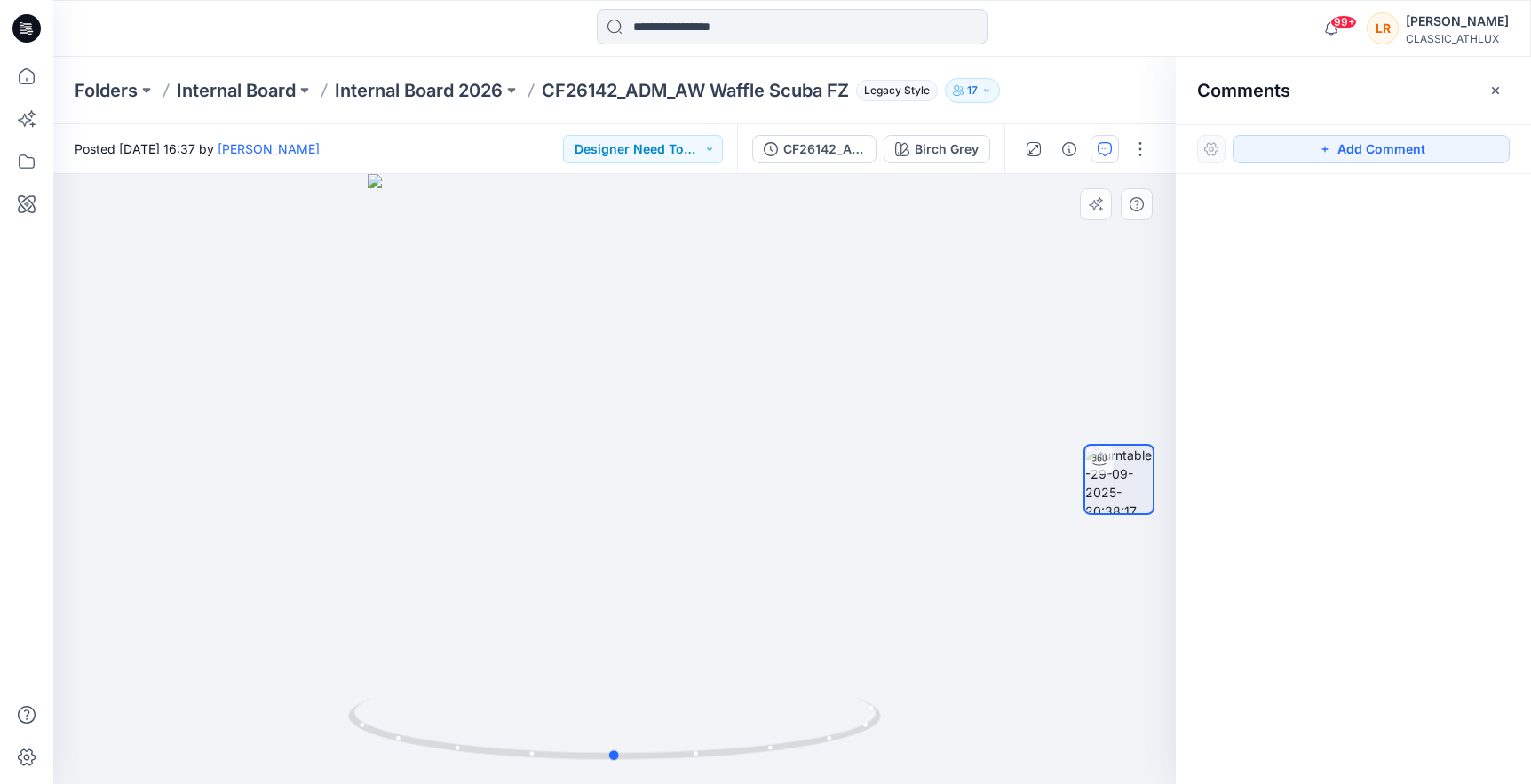
click at [606, 344] on div at bounding box center [614, 479] width 1123 height 610
drag, startPoint x: 1325, startPoint y: 152, endPoint x: 1300, endPoint y: 159, distance: 26.0
click at [1324, 152] on icon "button" at bounding box center [1325, 149] width 14 height 14
click at [622, 391] on div "1" at bounding box center [614, 479] width 1123 height 610
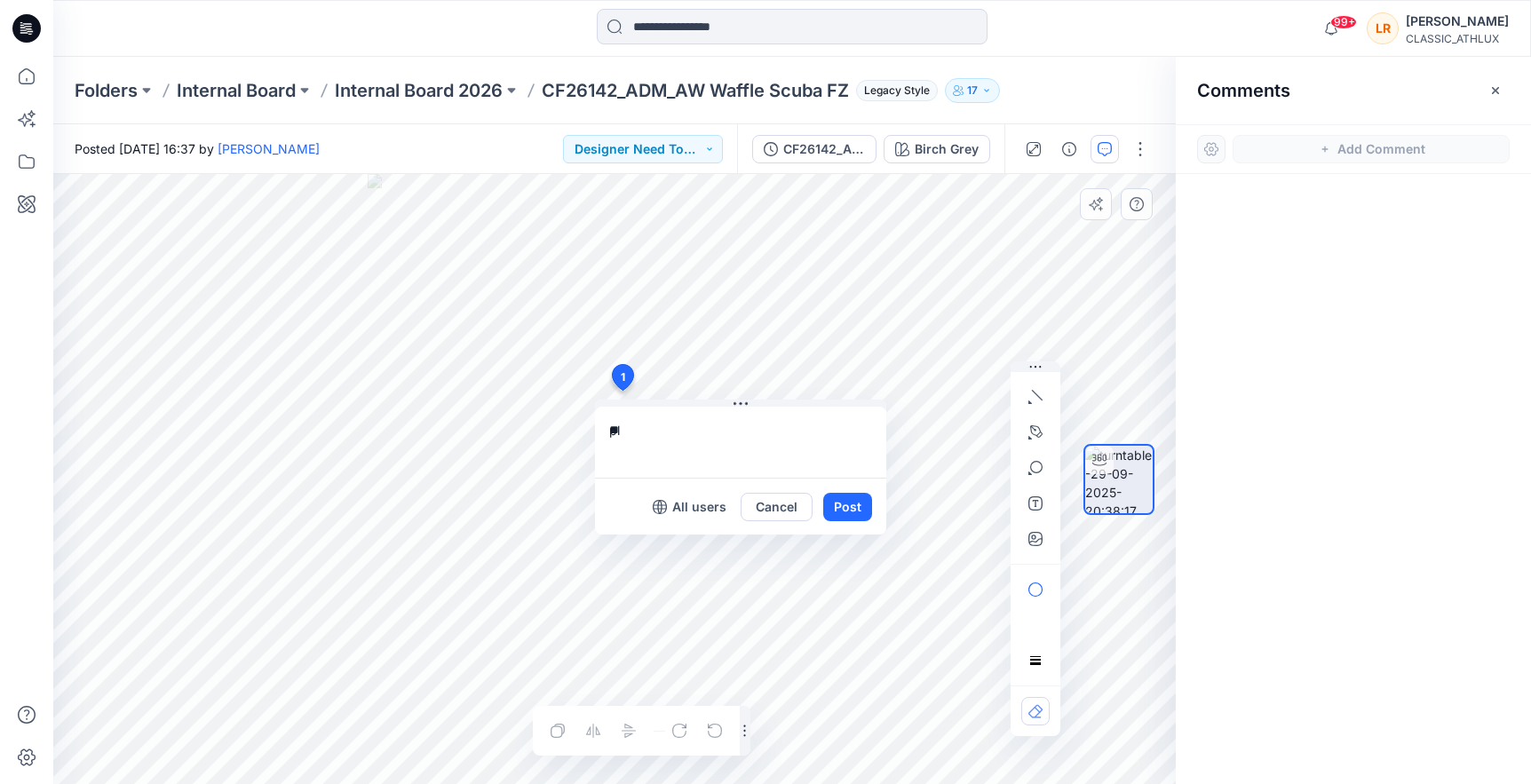
type textarea "*"
click at [710, 564] on p "[PERSON_NAME]" at bounding box center [726, 559] width 133 height 21
click at [799, 433] on textarea "**********" at bounding box center [740, 442] width 291 height 71
type textarea "**********"
click at [857, 503] on button "Post" at bounding box center [847, 507] width 49 height 29
